Goal: Navigation & Orientation: Find specific page/section

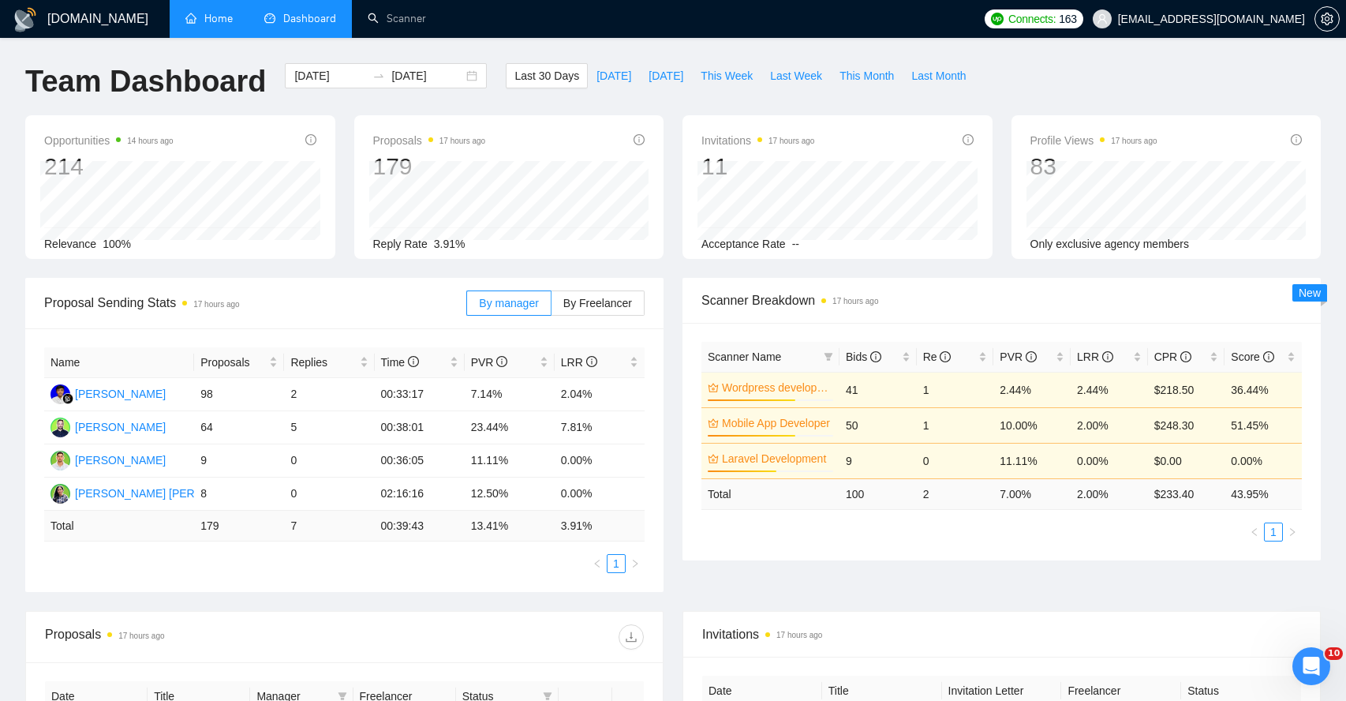
click at [220, 25] on link "Home" at bounding box center [208, 18] width 47 height 13
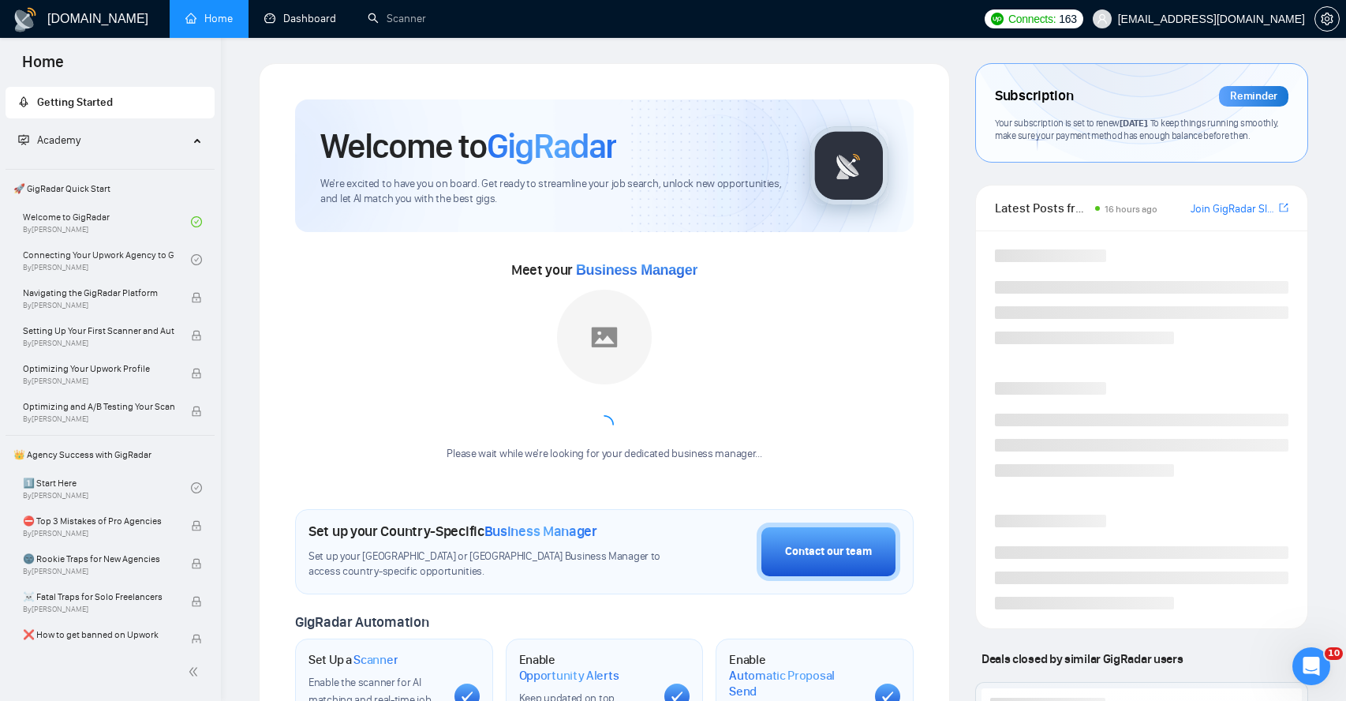
click at [294, 24] on link "Dashboard" at bounding box center [300, 18] width 72 height 13
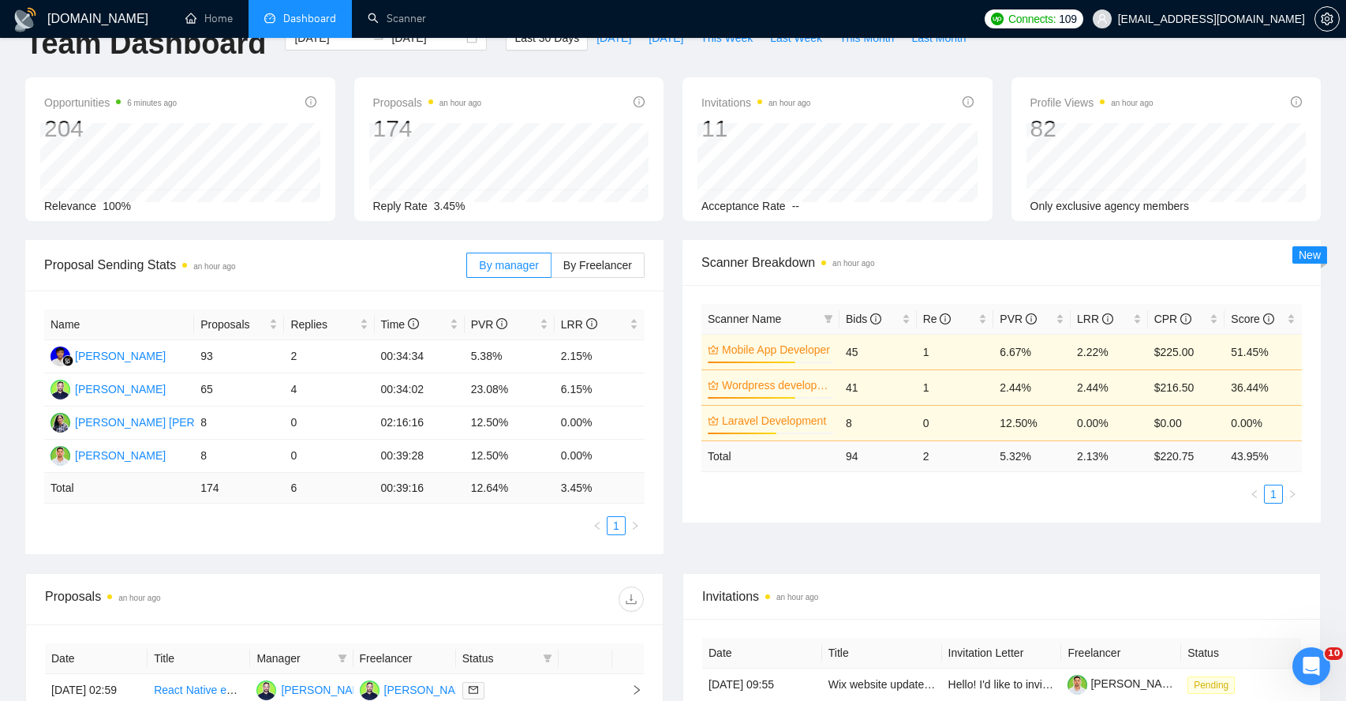
scroll to position [21, 0]
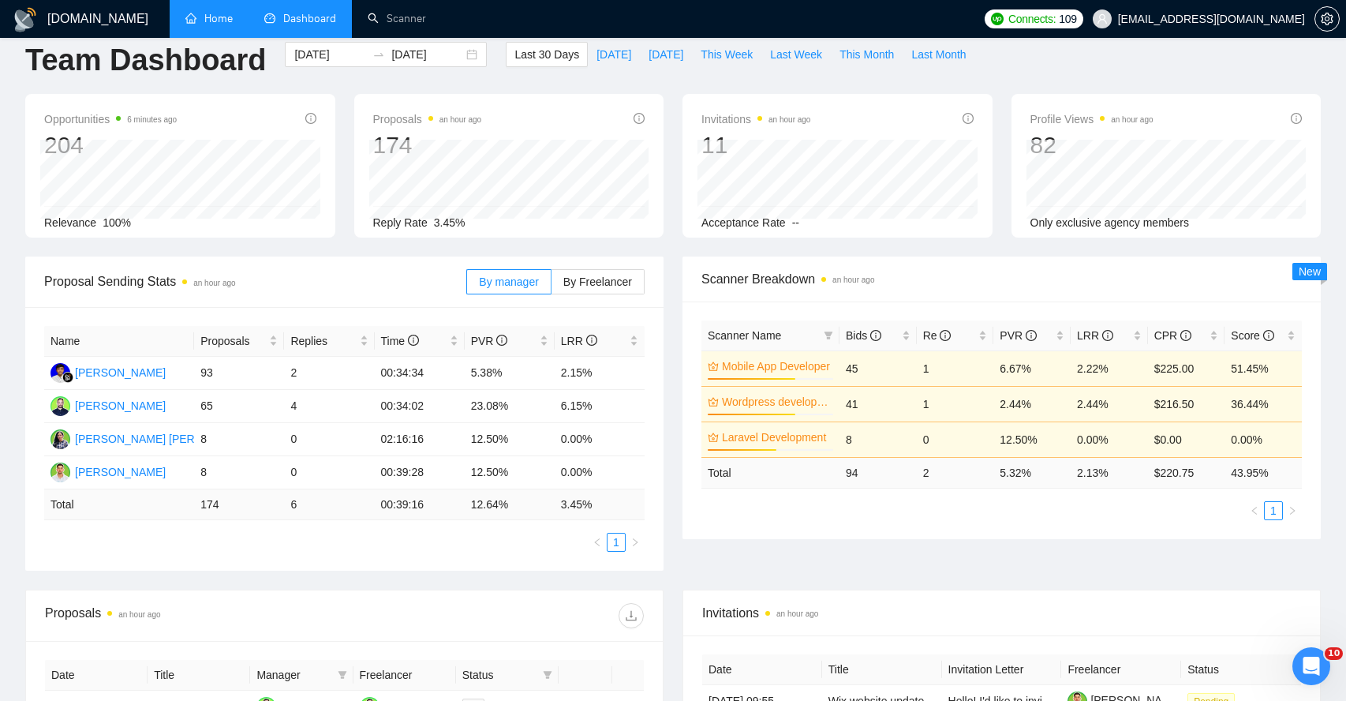
click at [225, 25] on link "Home" at bounding box center [208, 18] width 47 height 13
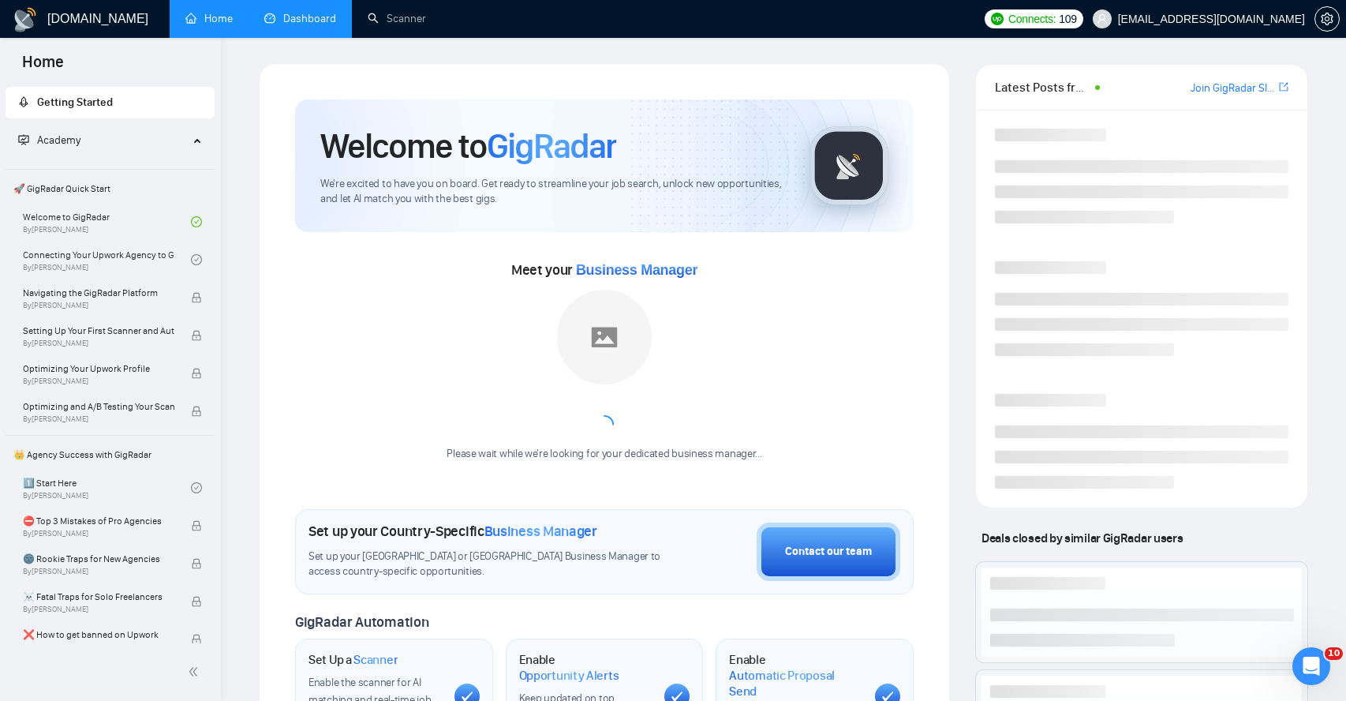
click at [289, 25] on link "Dashboard" at bounding box center [300, 18] width 72 height 13
